Goal: Check status: Check status

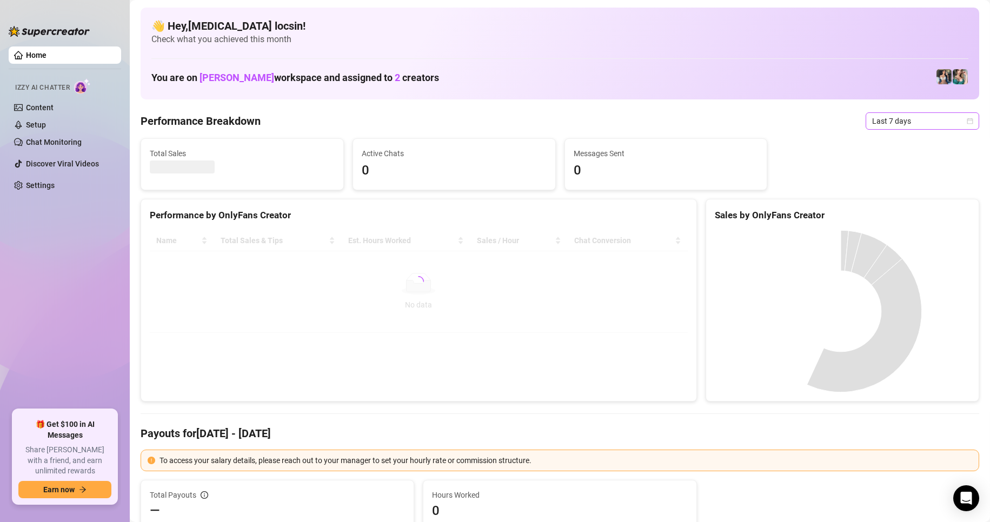
click at [904, 119] on span "Last 7 days" at bounding box center [922, 121] width 101 height 16
click at [891, 206] on div "Custom date" at bounding box center [913, 212] width 96 height 12
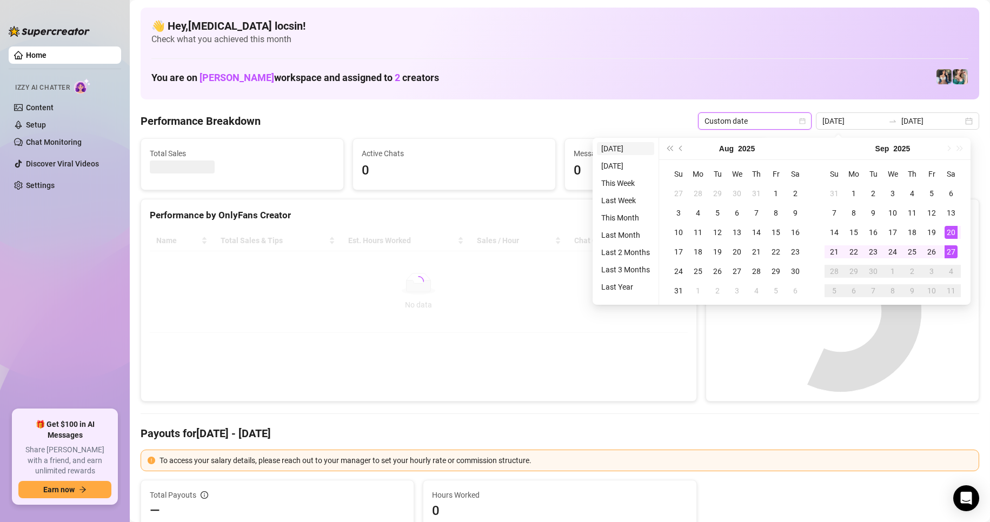
click at [621, 151] on li "[DATE]" at bounding box center [625, 148] width 57 height 13
type input "[DATE]"
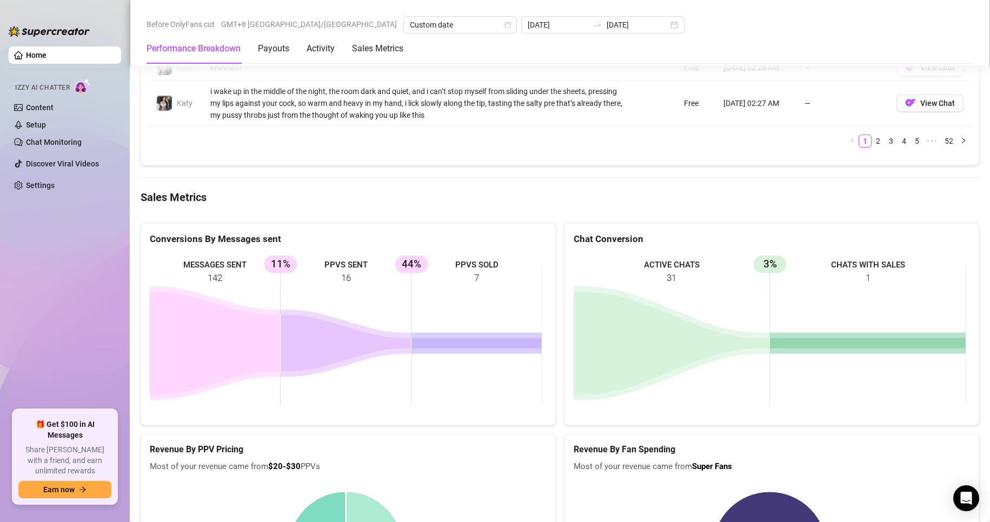
scroll to position [1351, 0]
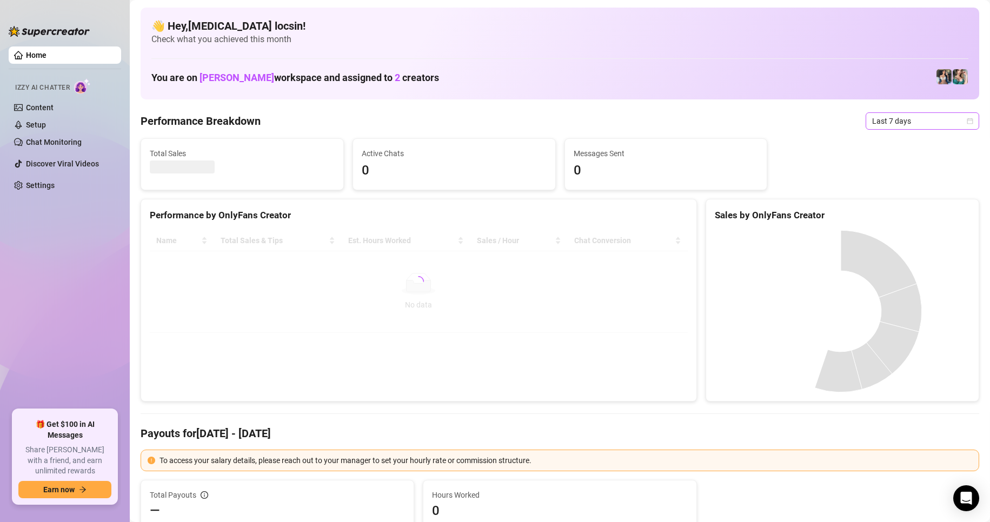
click at [898, 125] on span "Last 7 days" at bounding box center [922, 121] width 101 height 16
click at [883, 210] on div "Custom date" at bounding box center [913, 212] width 96 height 12
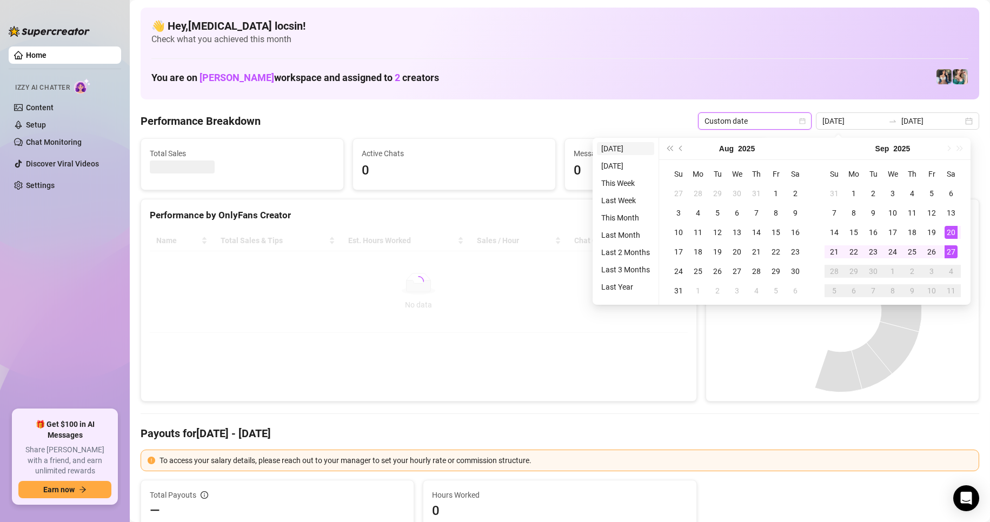
type input "[DATE]"
click at [629, 151] on li "[DATE]" at bounding box center [625, 148] width 57 height 13
type input "[DATE]"
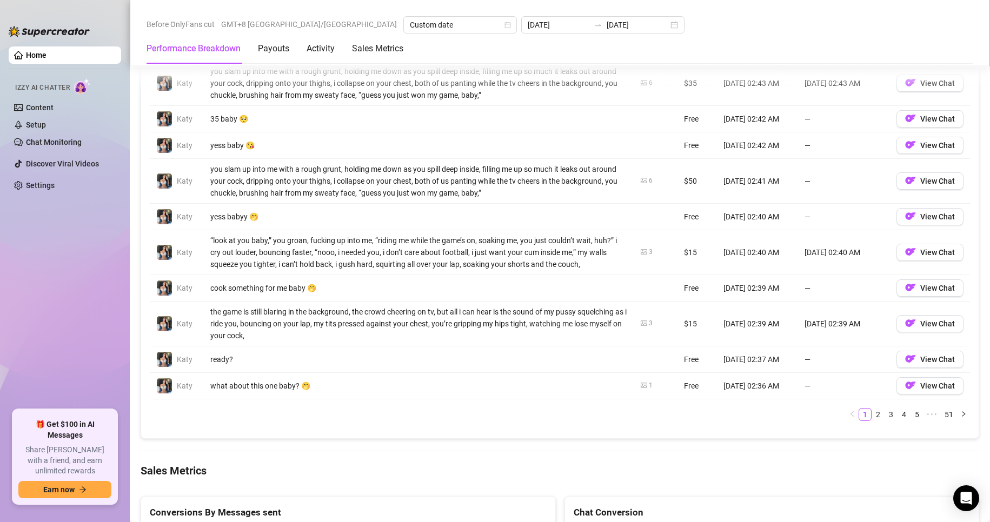
scroll to position [1442, 0]
